Goal: Transaction & Acquisition: Purchase product/service

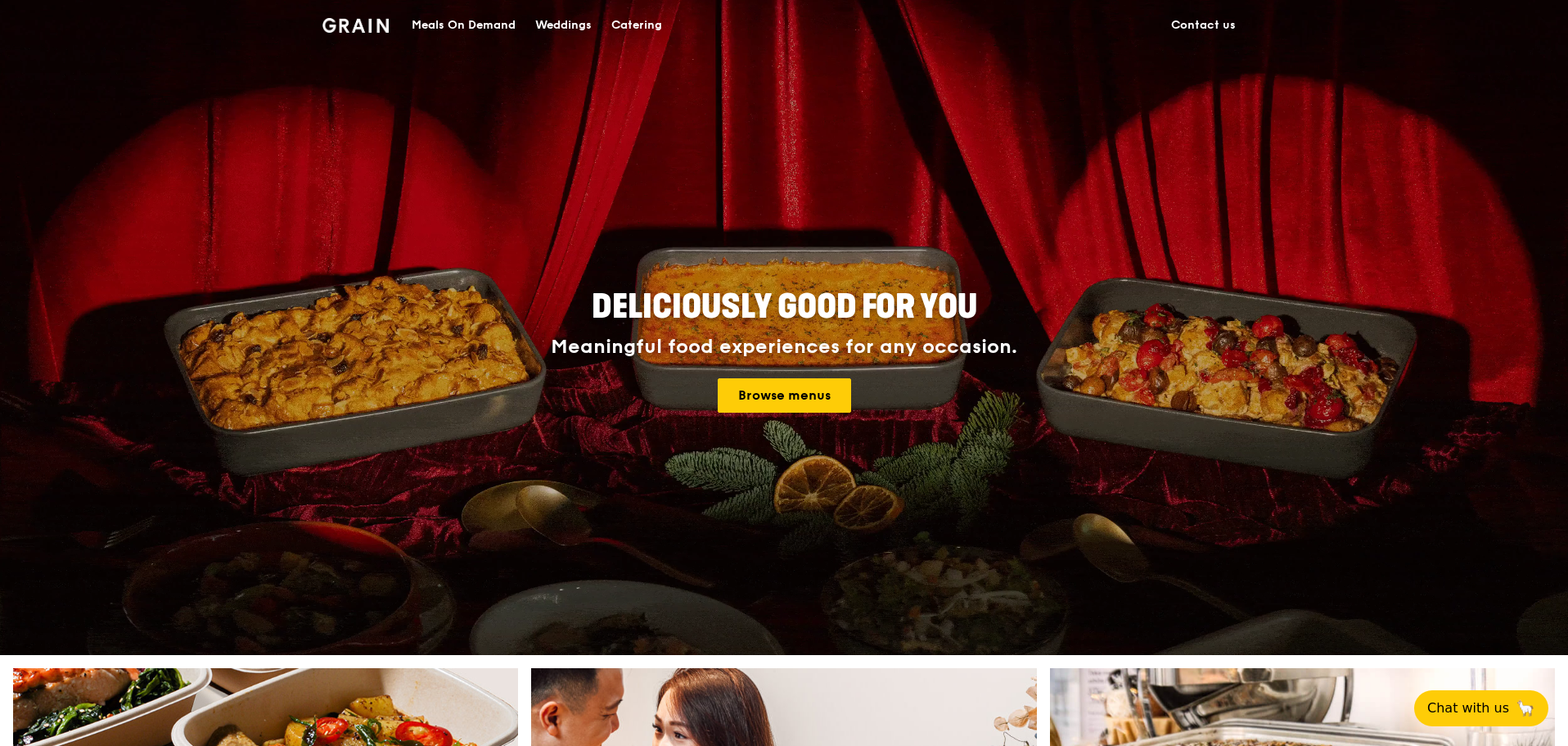
click at [637, 27] on div "Catering" at bounding box center [637, 25] width 50 height 50
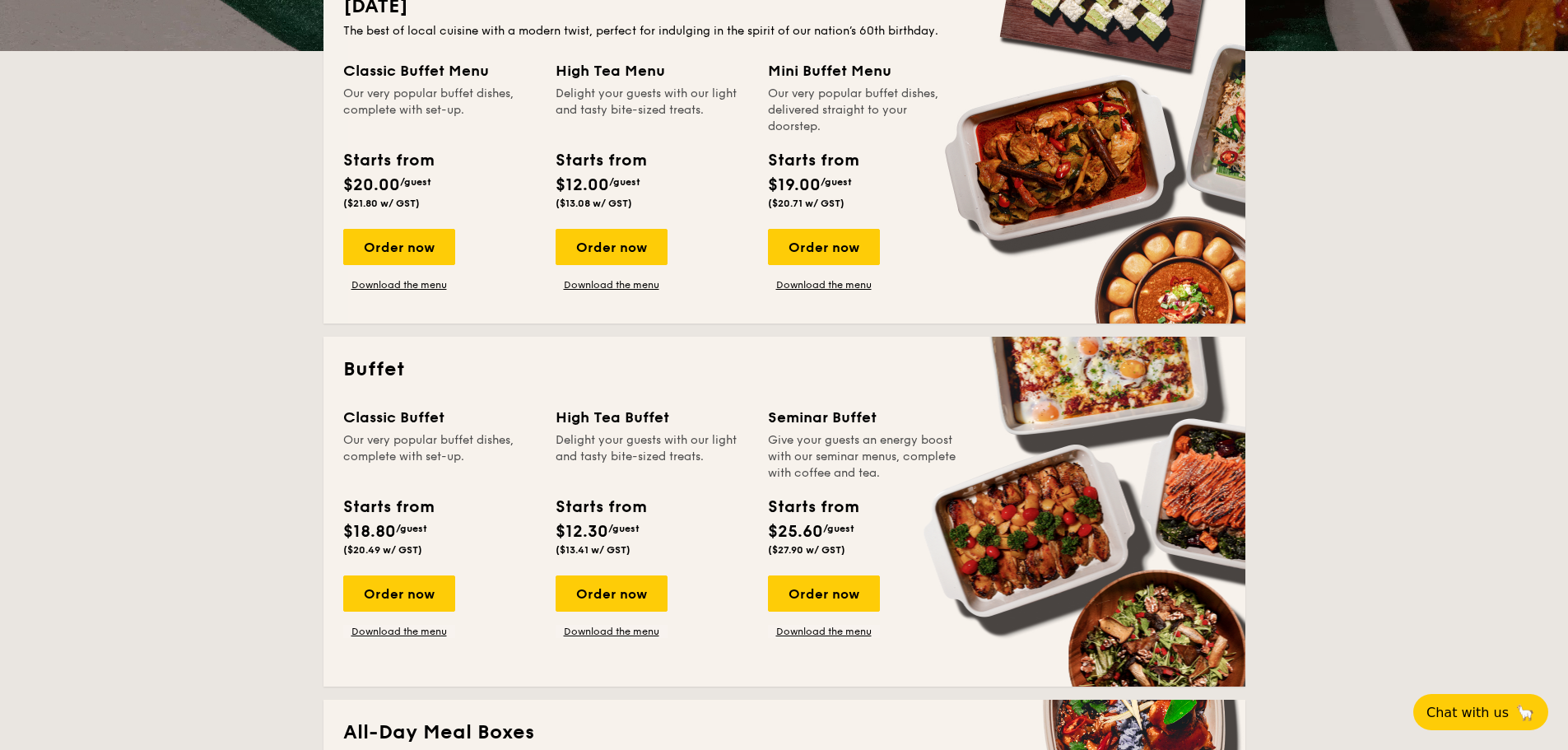
scroll to position [412, 0]
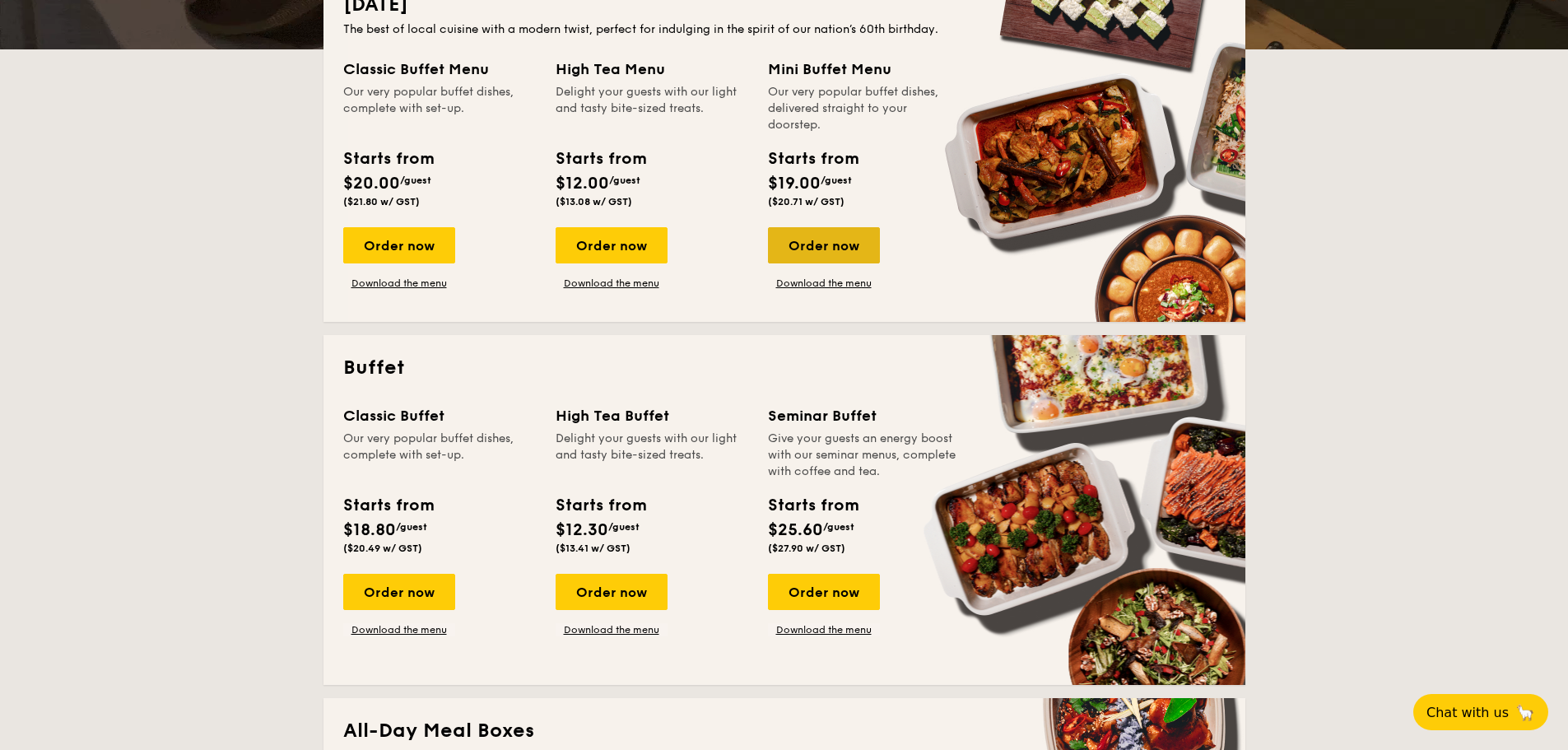
click at [785, 248] on div "Order now" at bounding box center [824, 245] width 112 height 36
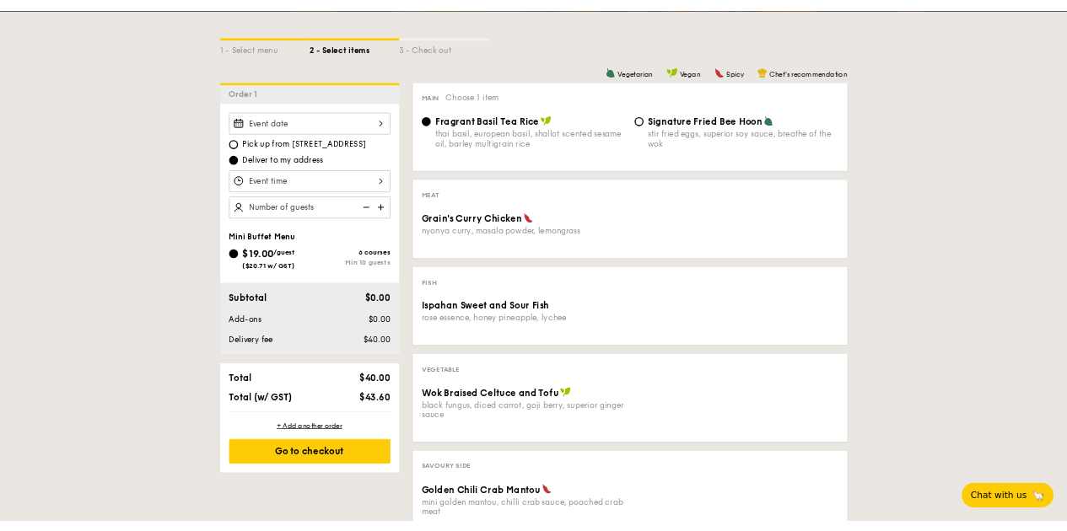
scroll to position [337, 0]
